Goal: Entertainment & Leisure: Consume media (video, audio)

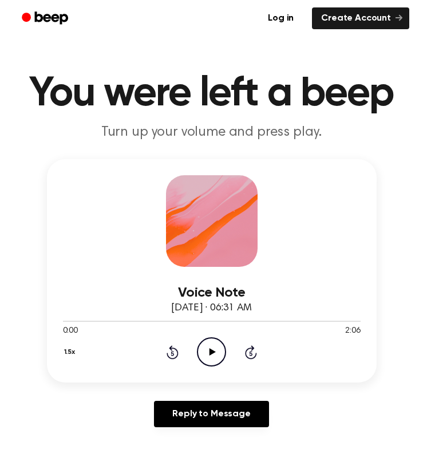
click at [210, 342] on icon "Play Audio" at bounding box center [211, 351] width 29 height 29
click at [71, 351] on button "1.5x" at bounding box center [71, 351] width 17 height 19
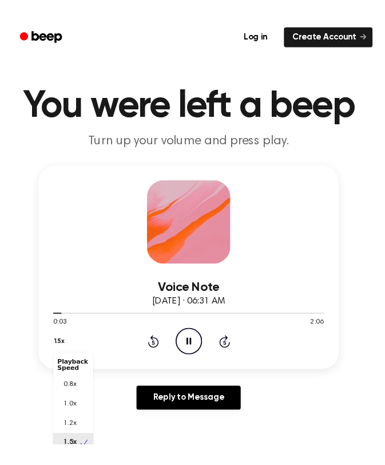
scroll to position [10, 0]
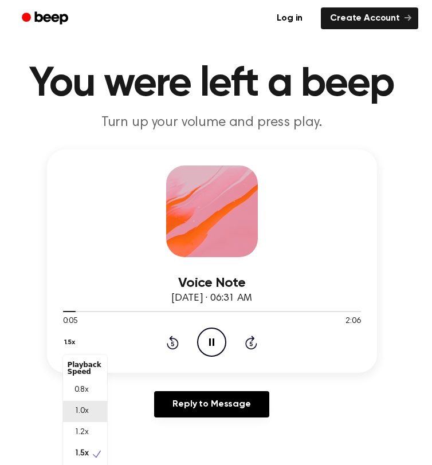
click at [90, 413] on div "1.0x" at bounding box center [85, 411] width 44 height 21
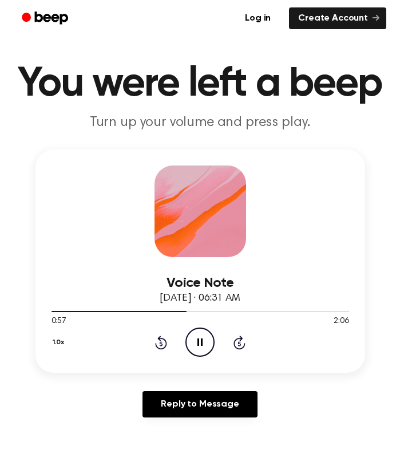
click at [200, 343] on icon "Pause Audio" at bounding box center [199, 341] width 29 height 29
click at [198, 345] on icon at bounding box center [201, 341] width 6 height 7
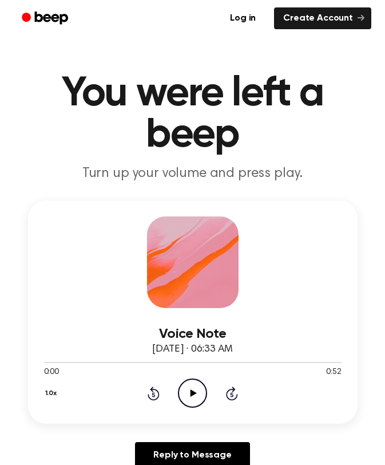
click at [190, 387] on icon "Play Audio" at bounding box center [192, 392] width 29 height 29
